Goal: Use online tool/utility: Utilize a website feature to perform a specific function

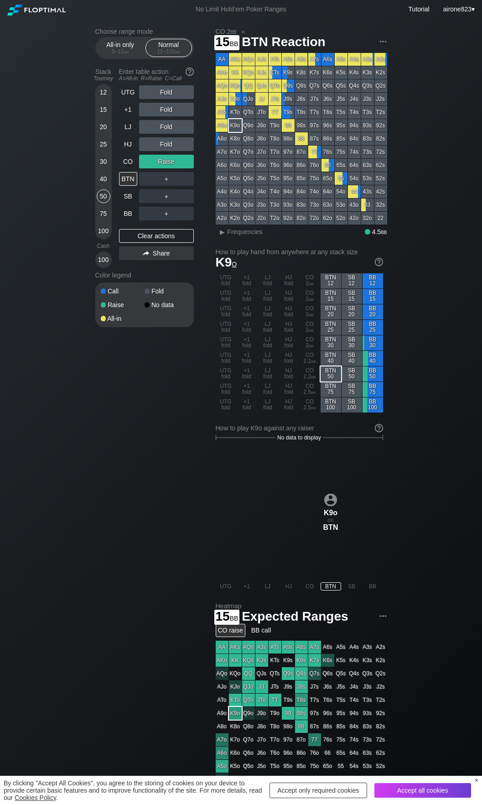
drag, startPoint x: 107, startPoint y: 107, endPoint x: 111, endPoint y: 113, distance: 6.6
click at [107, 107] on div "15" at bounding box center [104, 110] width 14 height 14
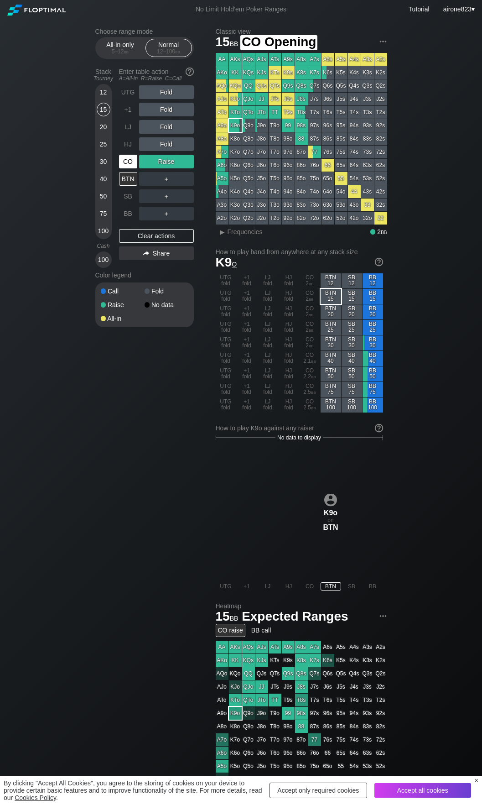
click at [125, 167] on div "CO" at bounding box center [128, 162] width 18 height 14
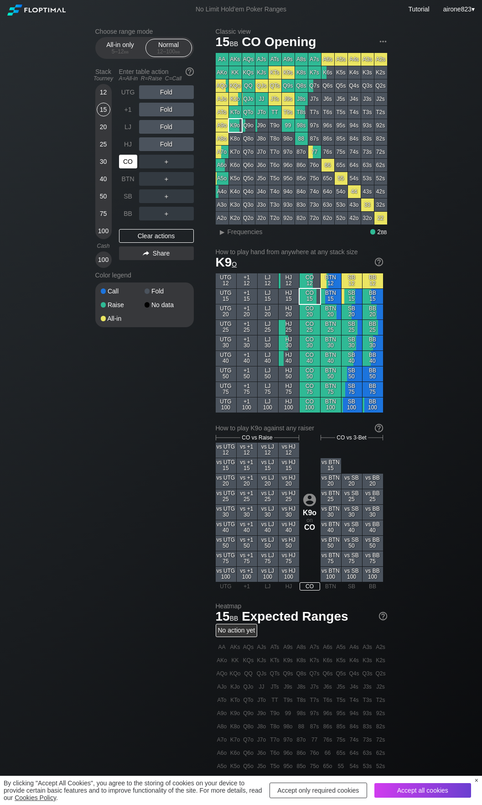
click at [125, 167] on div "CO" at bounding box center [128, 162] width 18 height 14
click at [125, 166] on div "CO" at bounding box center [128, 162] width 18 height 14
click at [126, 52] on span "bb" at bounding box center [126, 51] width 5 height 6
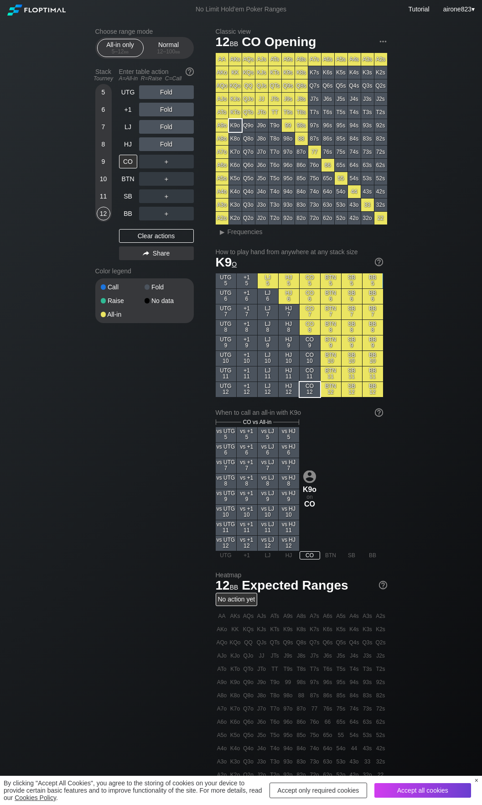
click at [163, 63] on section "Choose range mode All-in only 5 – 12 bb Normal 12 – 100 bb Stack Tourney Enter …" at bounding box center [144, 175] width 99 height 295
click at [171, 42] on div "Normal 12 – 100 bb" at bounding box center [169, 47] width 42 height 17
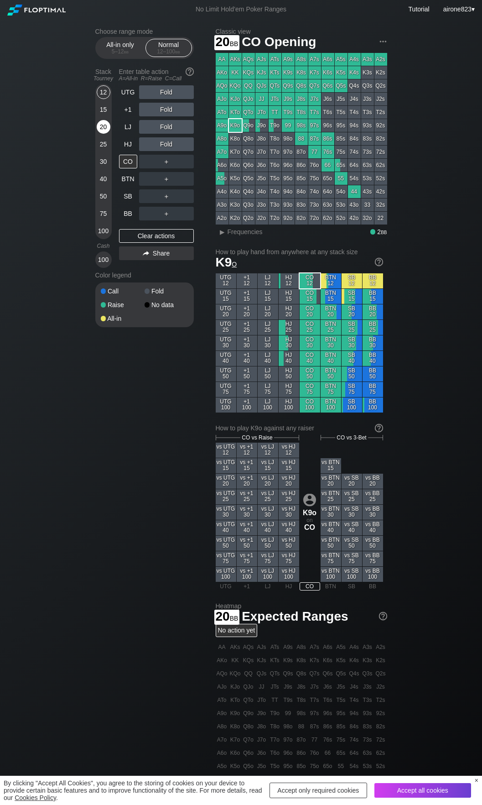
click at [110, 130] on div "20" at bounding box center [104, 127] width 14 height 14
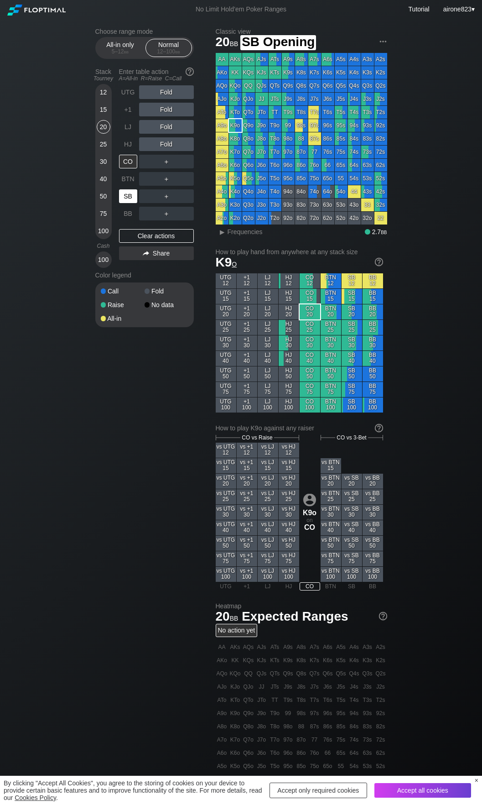
click at [123, 197] on div "SB" at bounding box center [128, 196] width 18 height 14
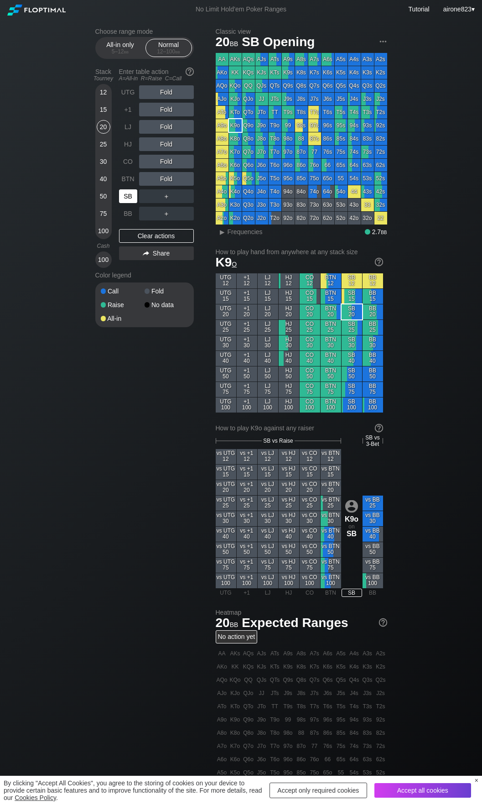
click at [123, 197] on div "SB" at bounding box center [128, 196] width 18 height 14
